Goal: Navigation & Orientation: Find specific page/section

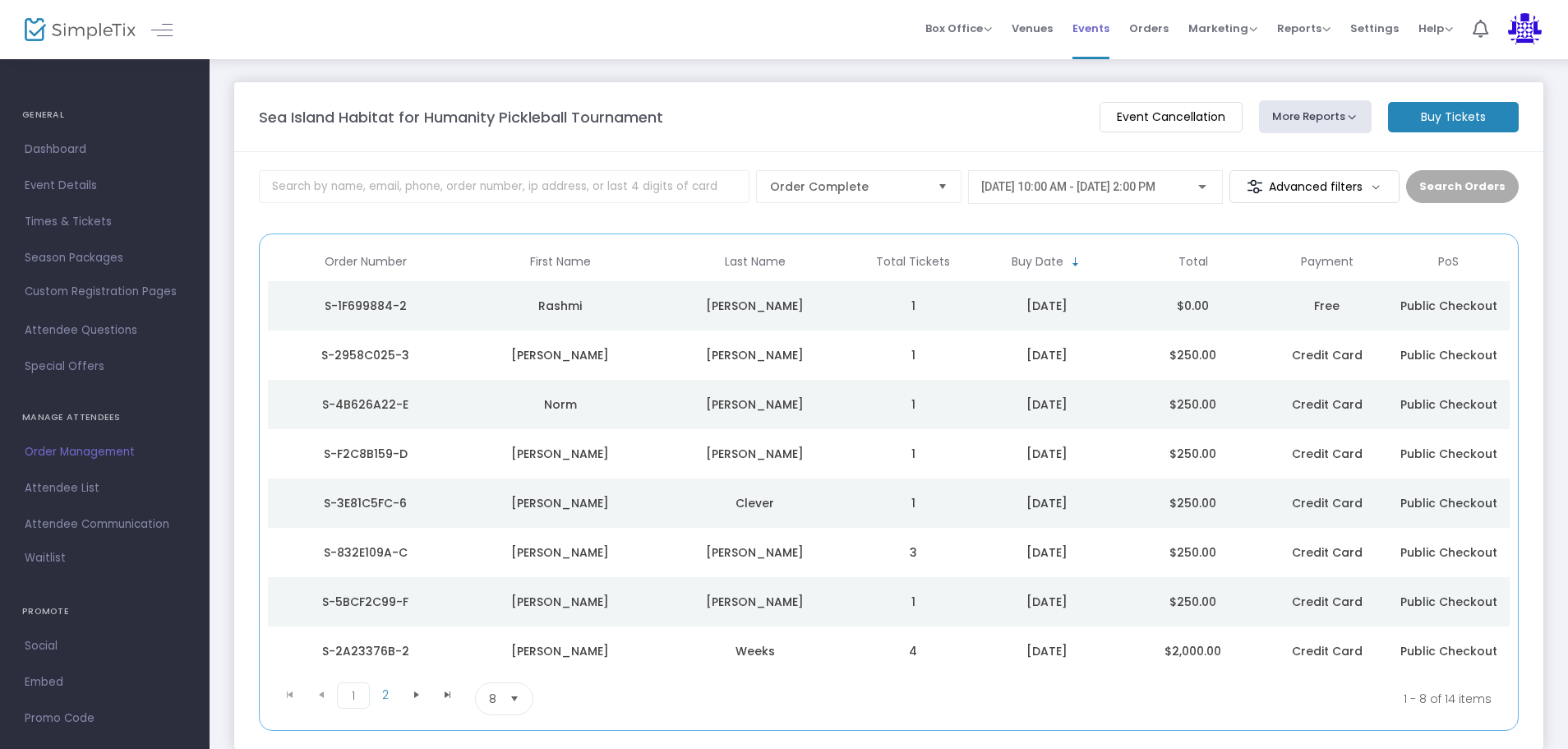
click at [1084, 20] on span "Events" at bounding box center [1091, 28] width 37 height 42
